Goal: Use online tool/utility

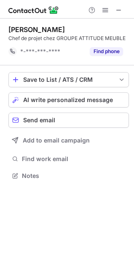
scroll to position [169, 134]
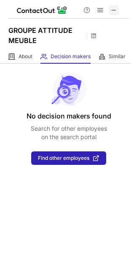
click at [117, 10] on button at bounding box center [114, 10] width 10 height 10
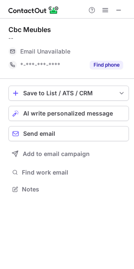
scroll to position [183, 134]
click at [118, 10] on span at bounding box center [118, 10] width 7 height 7
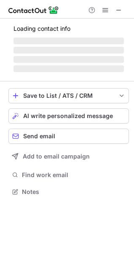
scroll to position [183, 134]
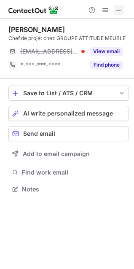
click at [121, 9] on span at bounding box center [118, 10] width 7 height 7
